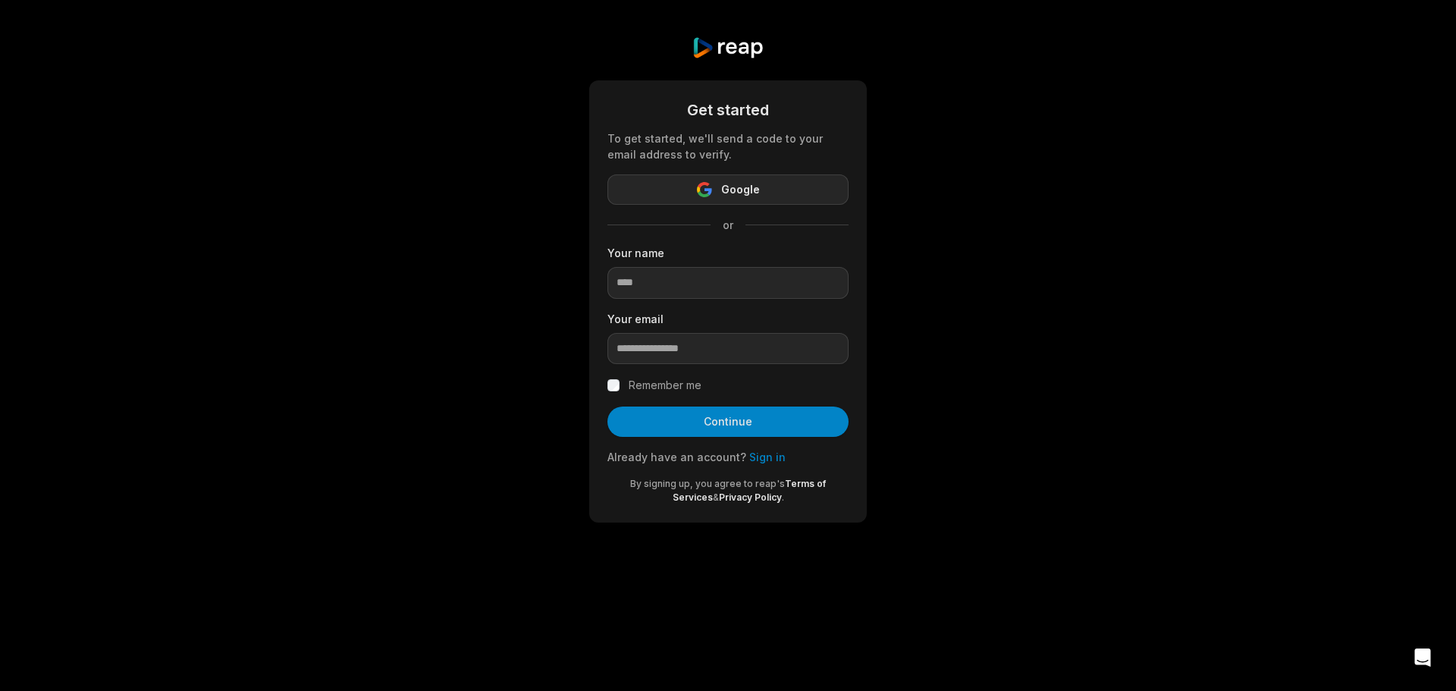
click at [727, 187] on span "Google" at bounding box center [740, 189] width 39 height 18
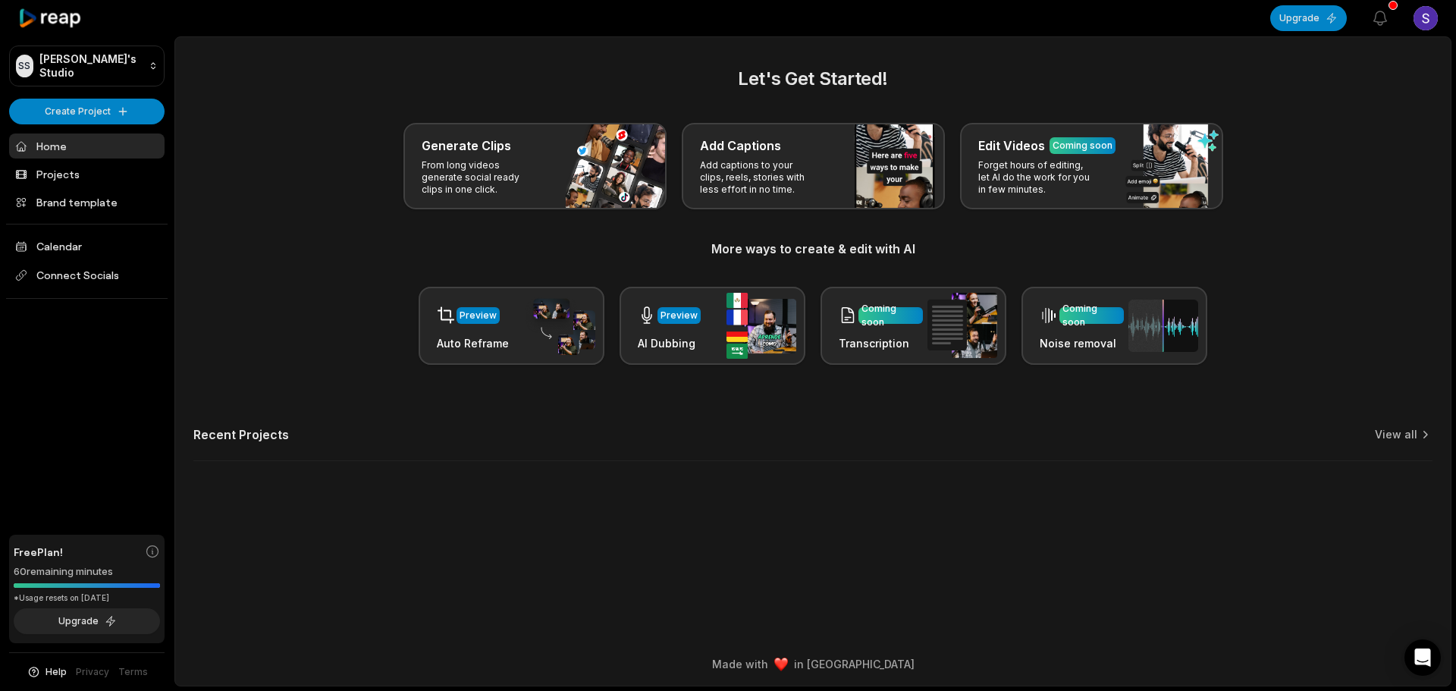
click at [1418, 20] on html "SS Shaunta's Studio Create Project Home Projects Brand template Calendar Connec…" at bounding box center [728, 345] width 1456 height 691
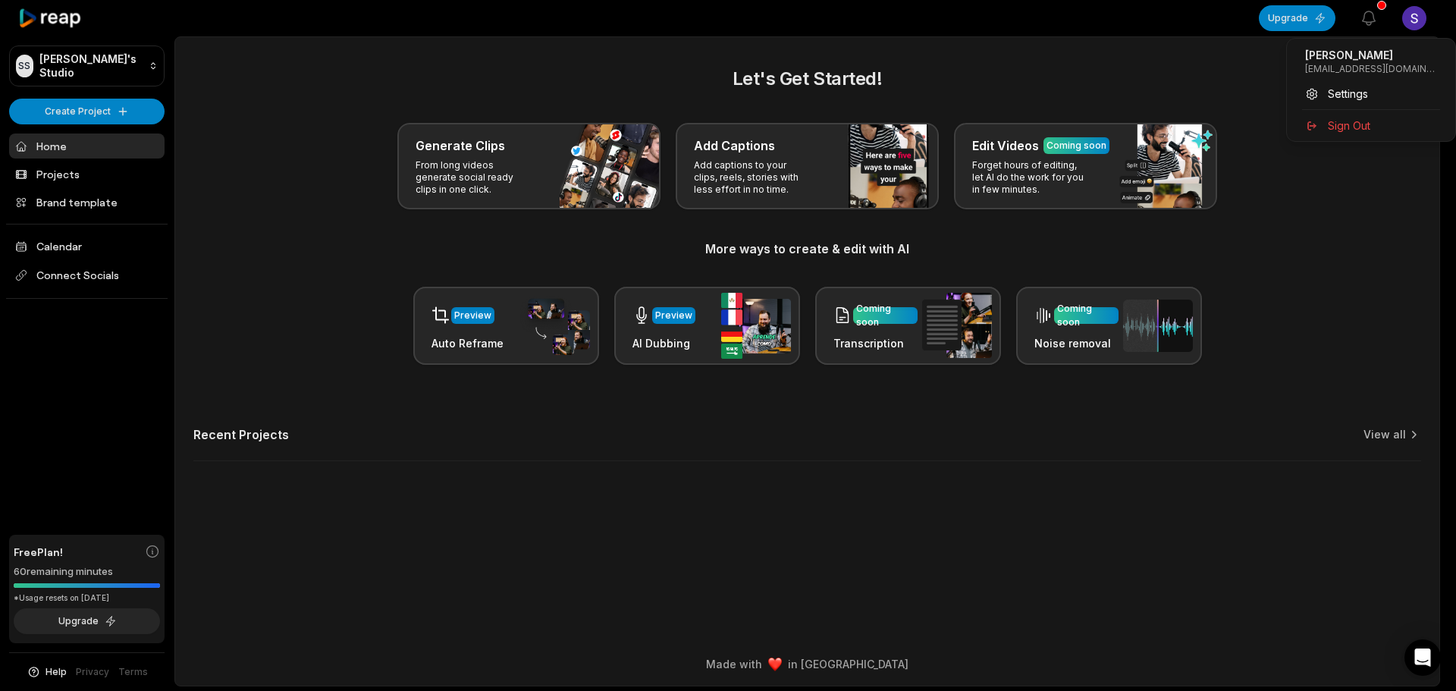
click at [1418, 19] on html "SS Shaunta's Studio Create Project Home Projects Brand template Calendar Connec…" at bounding box center [728, 345] width 1456 height 691
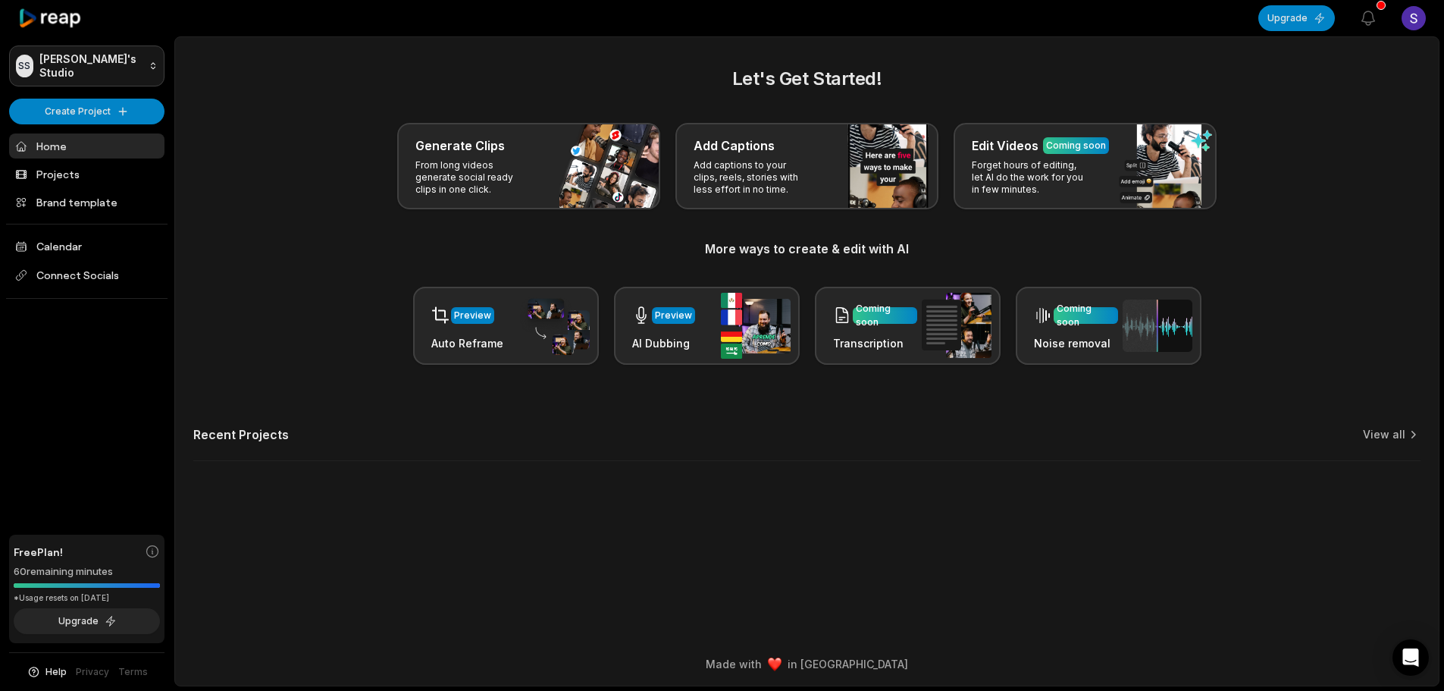
click at [125, 54] on html "SS Shaunta's Studio Create Project Home Projects Brand template Calendar Connec…" at bounding box center [722, 345] width 1444 height 691
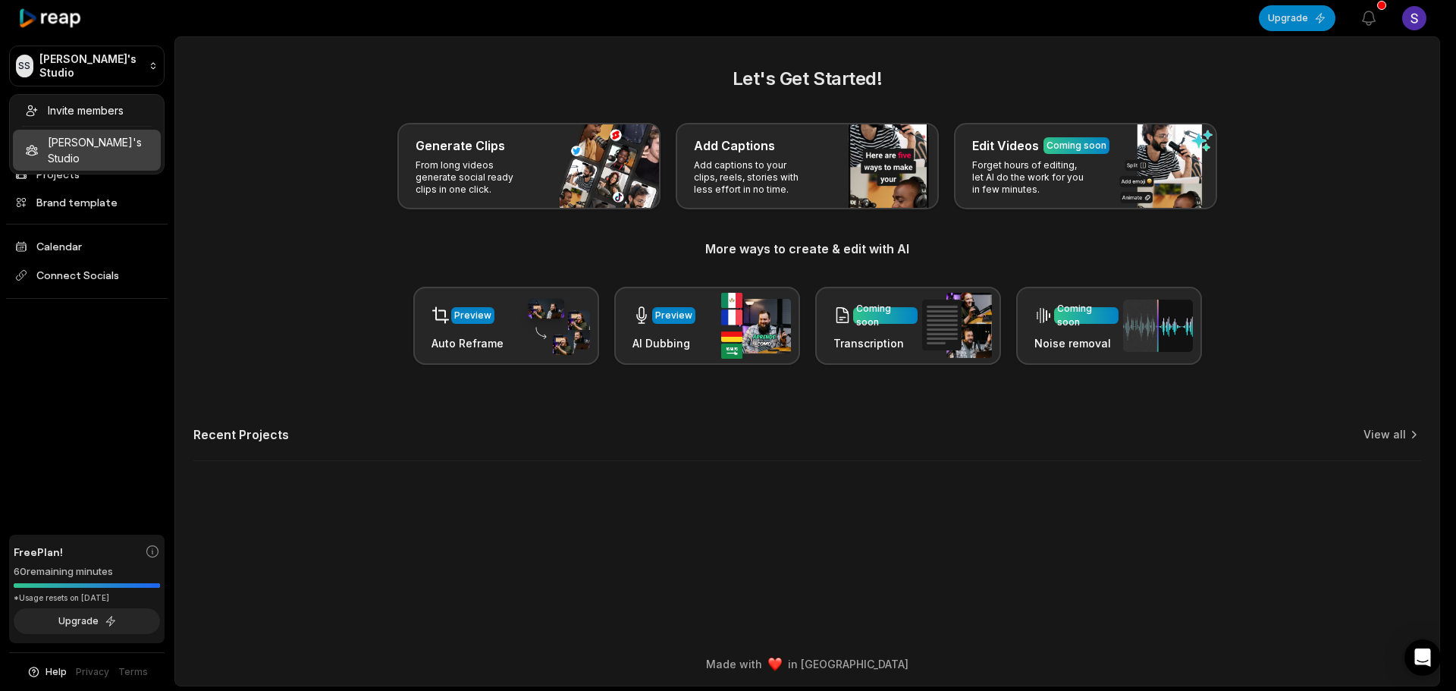
click at [264, 91] on html "SS Shaunta's Studio Create Project Home Projects Brand template Calendar Connec…" at bounding box center [728, 345] width 1456 height 691
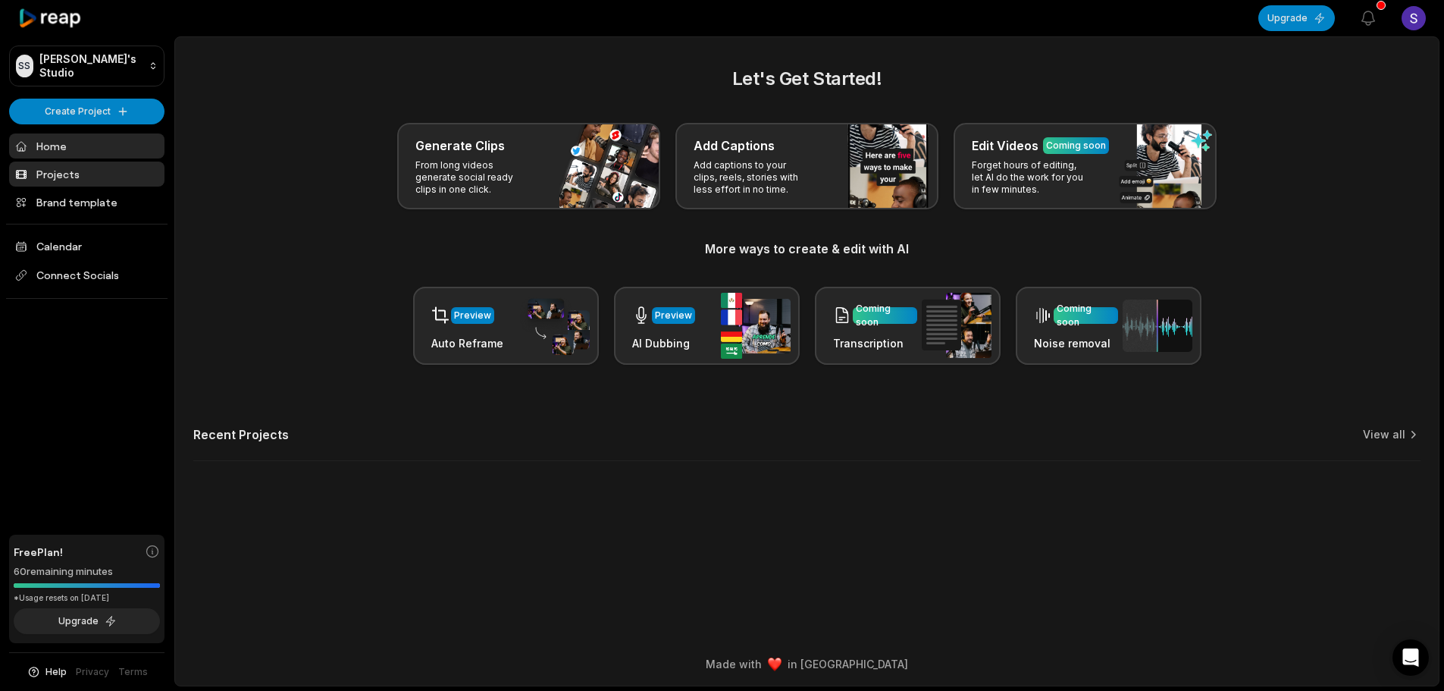
click at [77, 171] on link "Projects" at bounding box center [86, 174] width 155 height 25
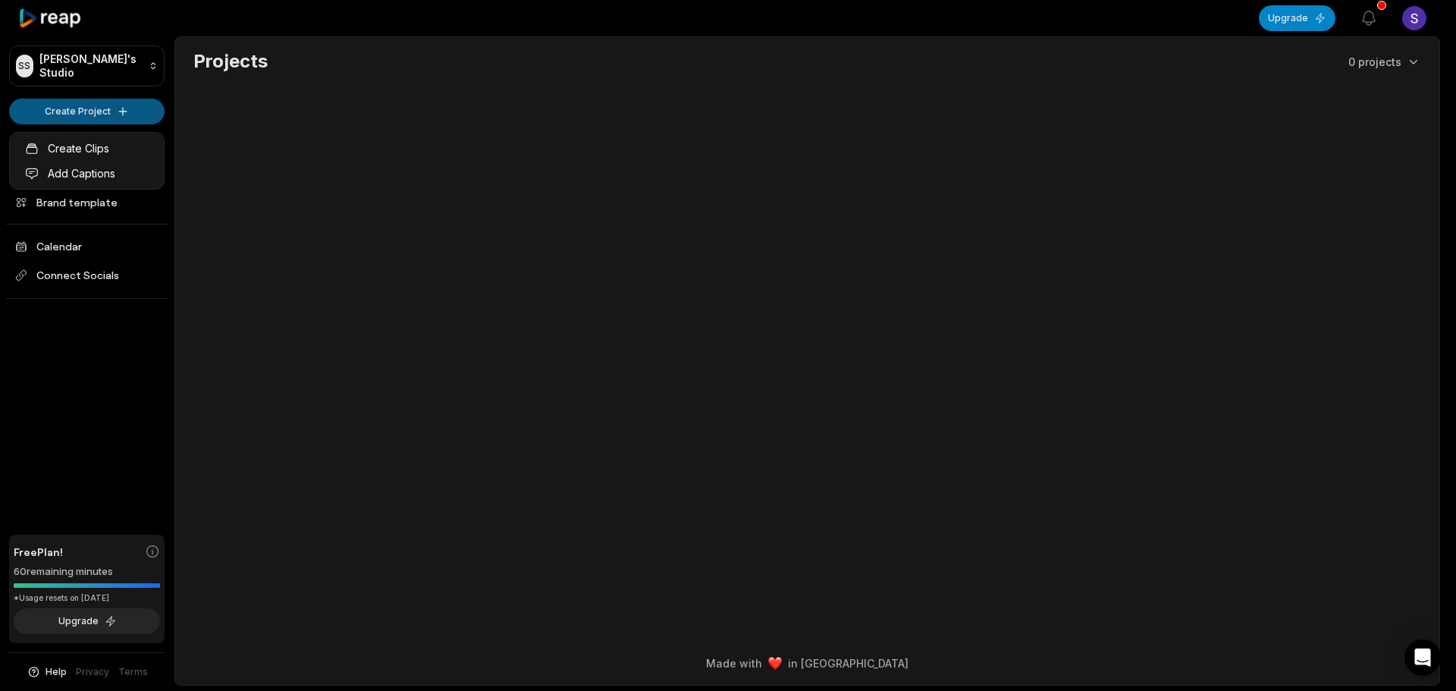
click at [115, 103] on html "[PERSON_NAME] Studio Create Project Home Projects Brand template Calendar Conne…" at bounding box center [728, 345] width 1456 height 691
click at [96, 155] on link "Create Clips" at bounding box center [87, 148] width 148 height 25
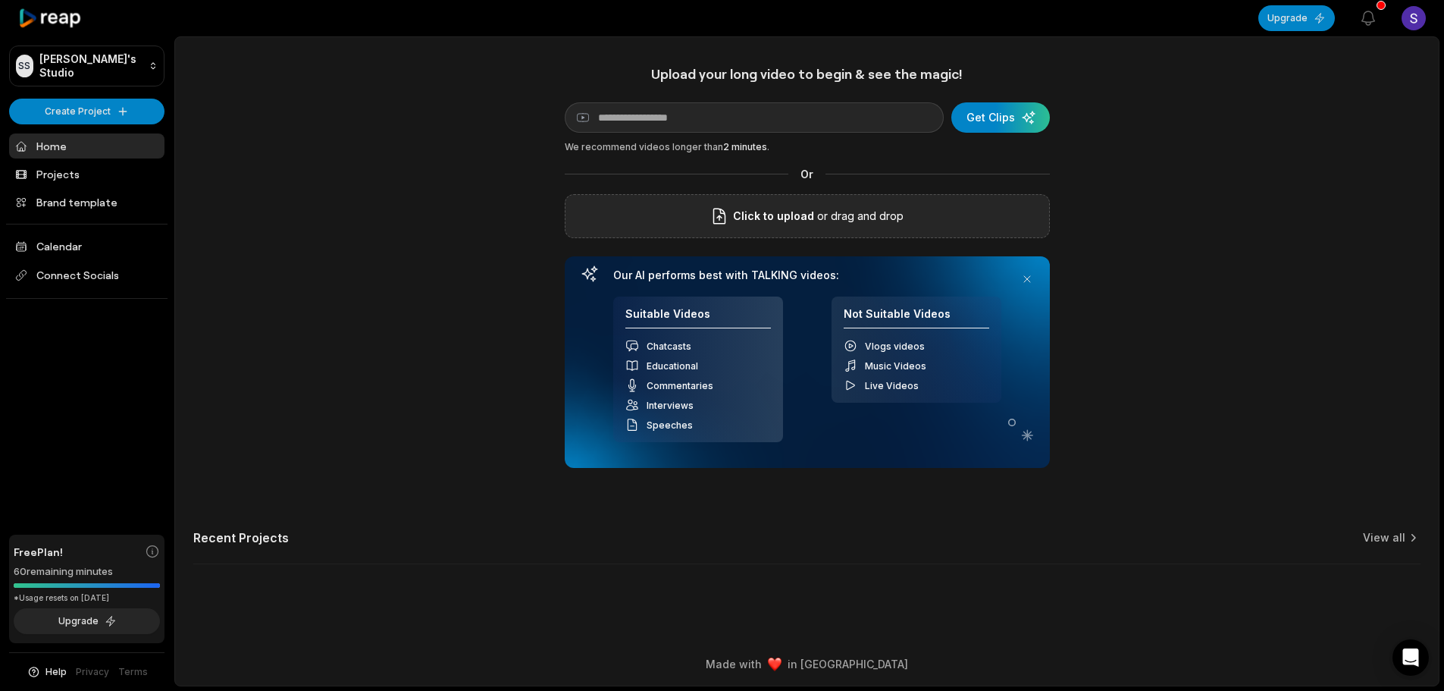
click at [780, 225] on span "Click to upload" at bounding box center [773, 216] width 81 height 18
click at [0, 0] on input "Click to upload" at bounding box center [0, 0] width 0 height 0
click at [904, 225] on p "or drag and drop" at bounding box center [858, 216] width 89 height 18
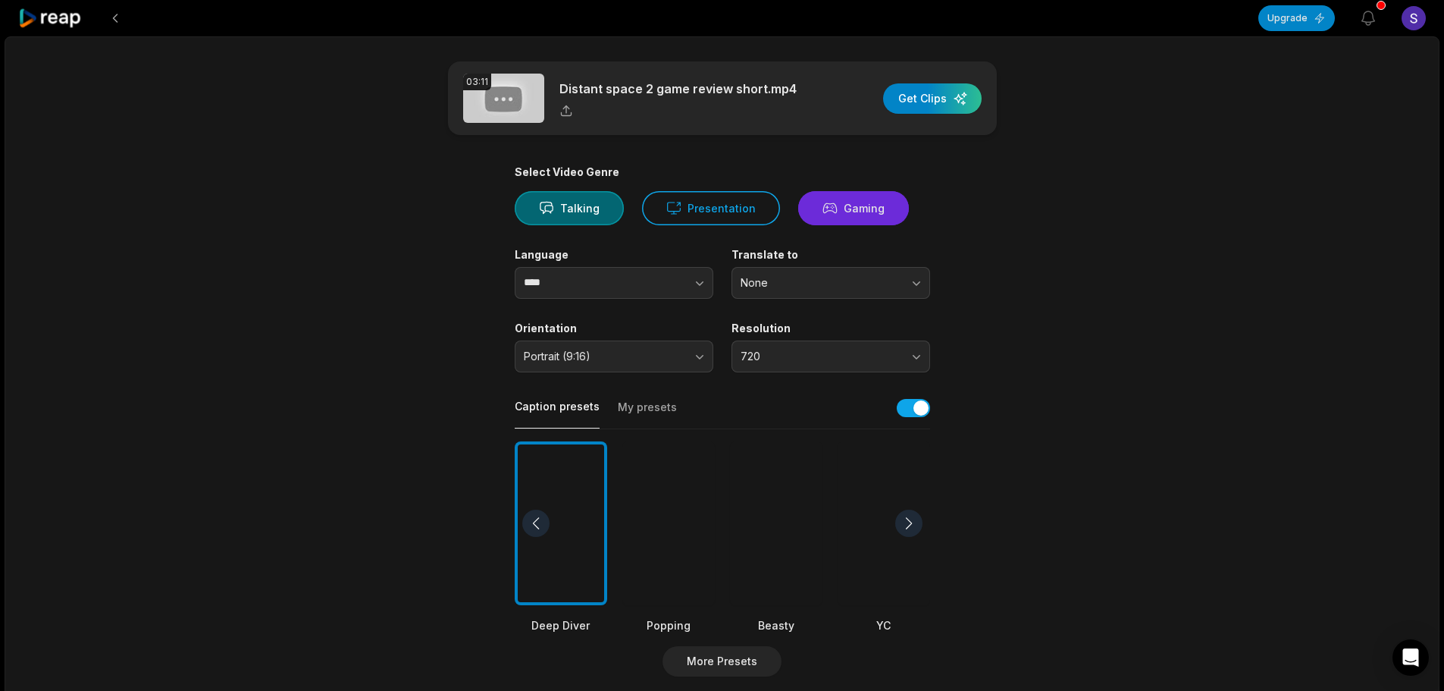
click at [889, 202] on button "Gaming" at bounding box center [853, 208] width 111 height 34
click at [948, 103] on div "button" at bounding box center [932, 98] width 99 height 30
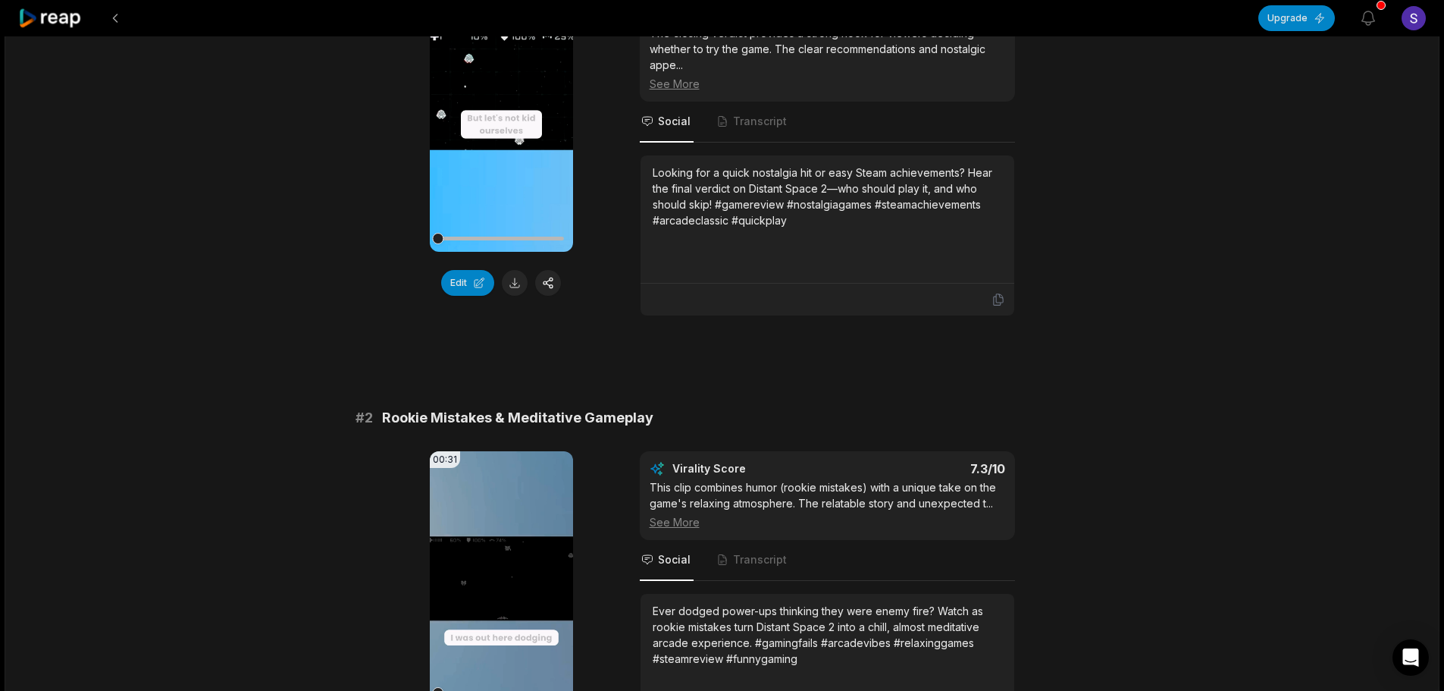
scroll to position [101, 0]
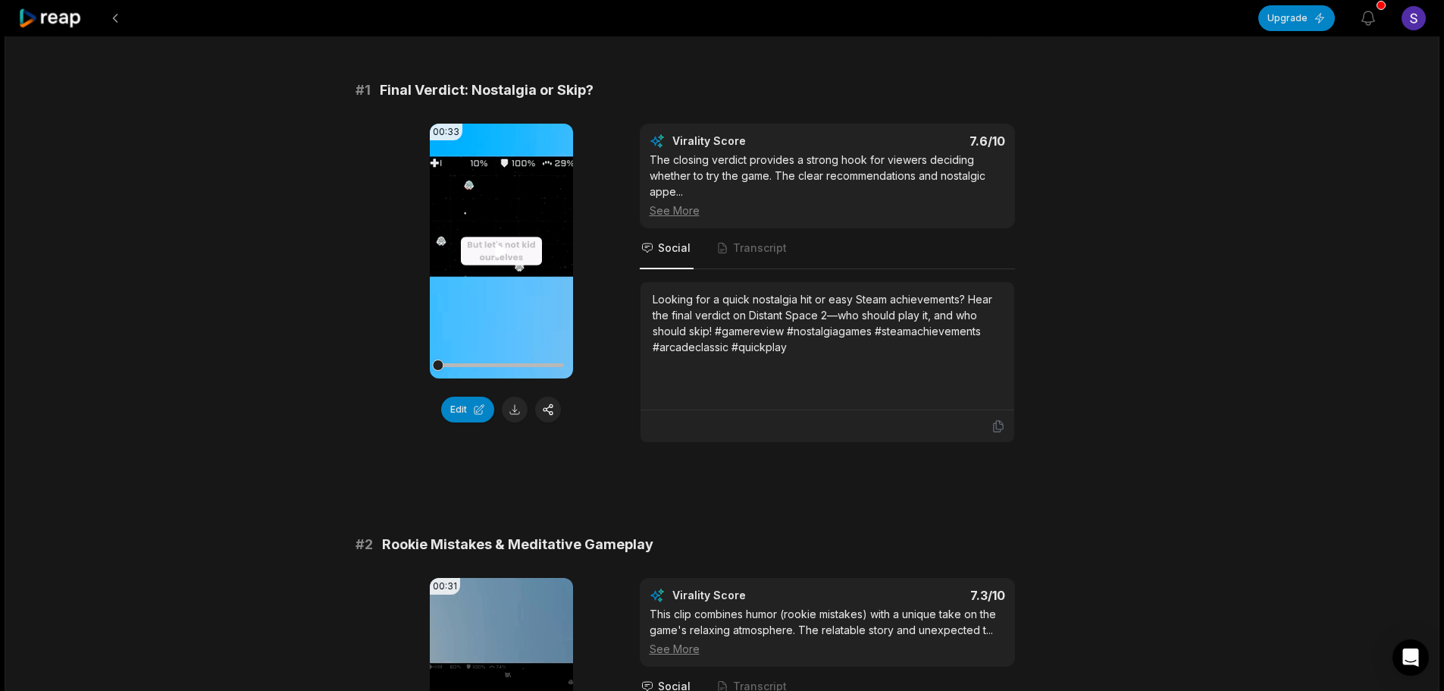
click at [510, 270] on video "Your browser does not support mp4 format." at bounding box center [501, 251] width 143 height 255
click at [507, 334] on video "Your browser does not support mp4 format." at bounding box center [501, 251] width 143 height 255
click at [467, 422] on button "Edit" at bounding box center [467, 410] width 53 height 26
